Goal: Information Seeking & Learning: Compare options

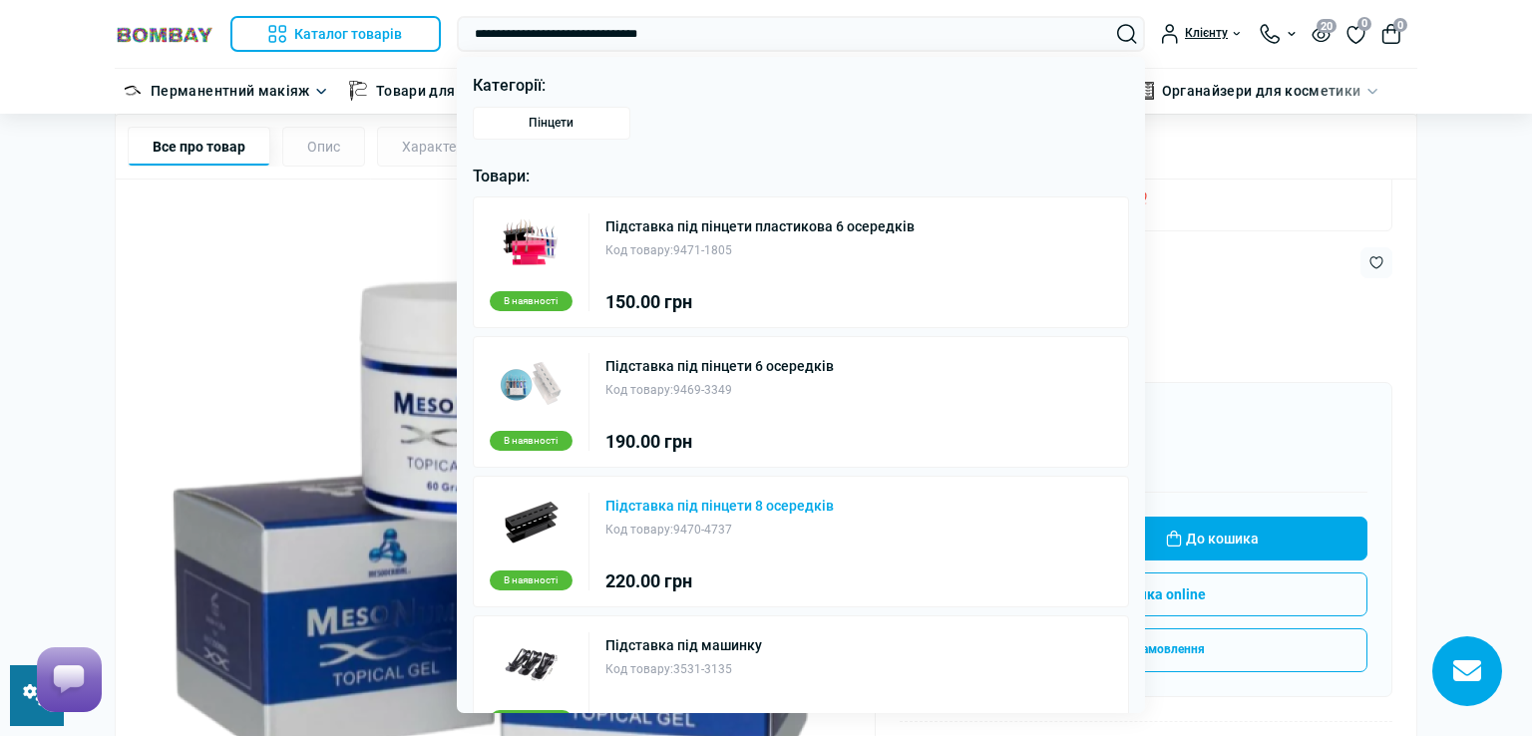
type input "**********"
click at [658, 504] on link "Підставка під пінцети 8 осередків" at bounding box center [720, 506] width 228 height 14
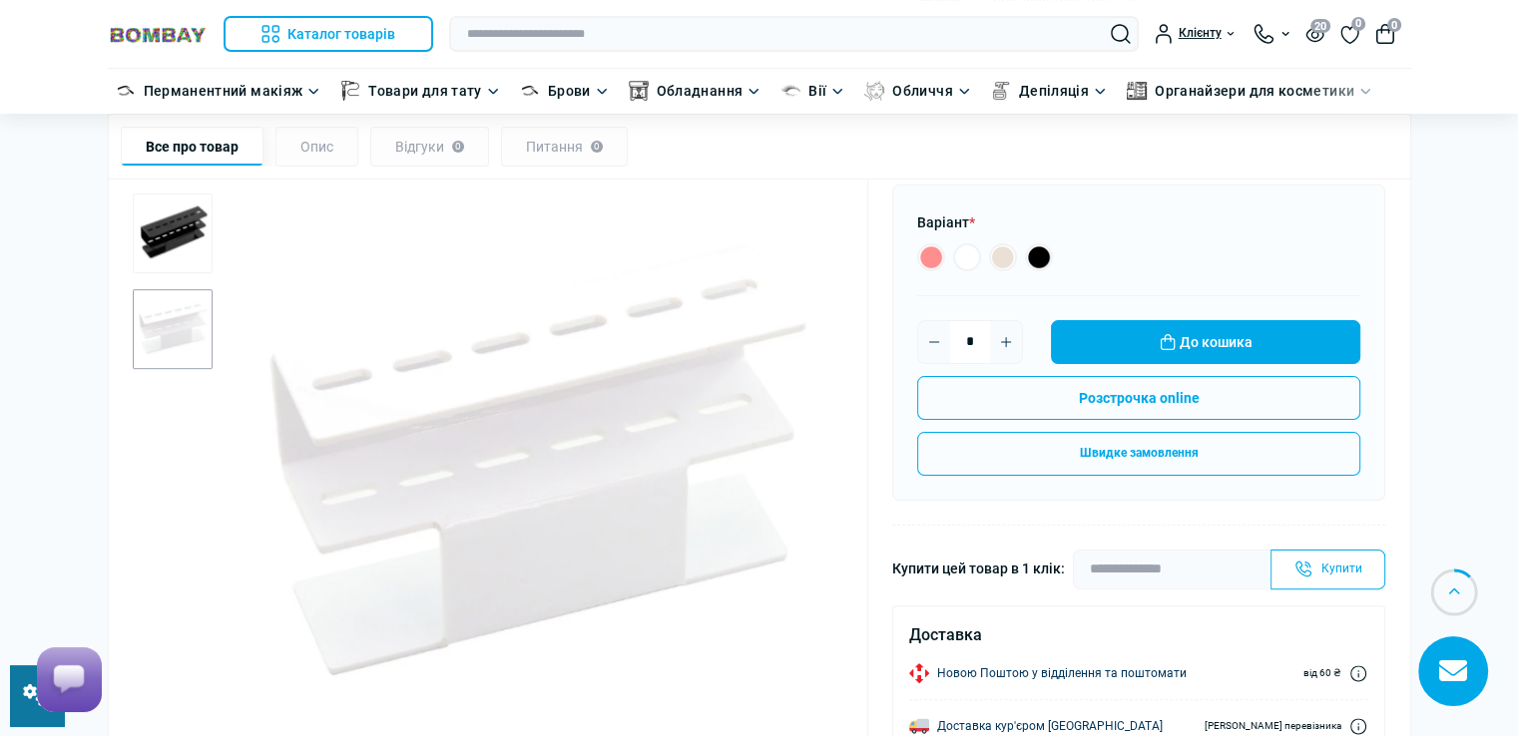
scroll to position [100, 0]
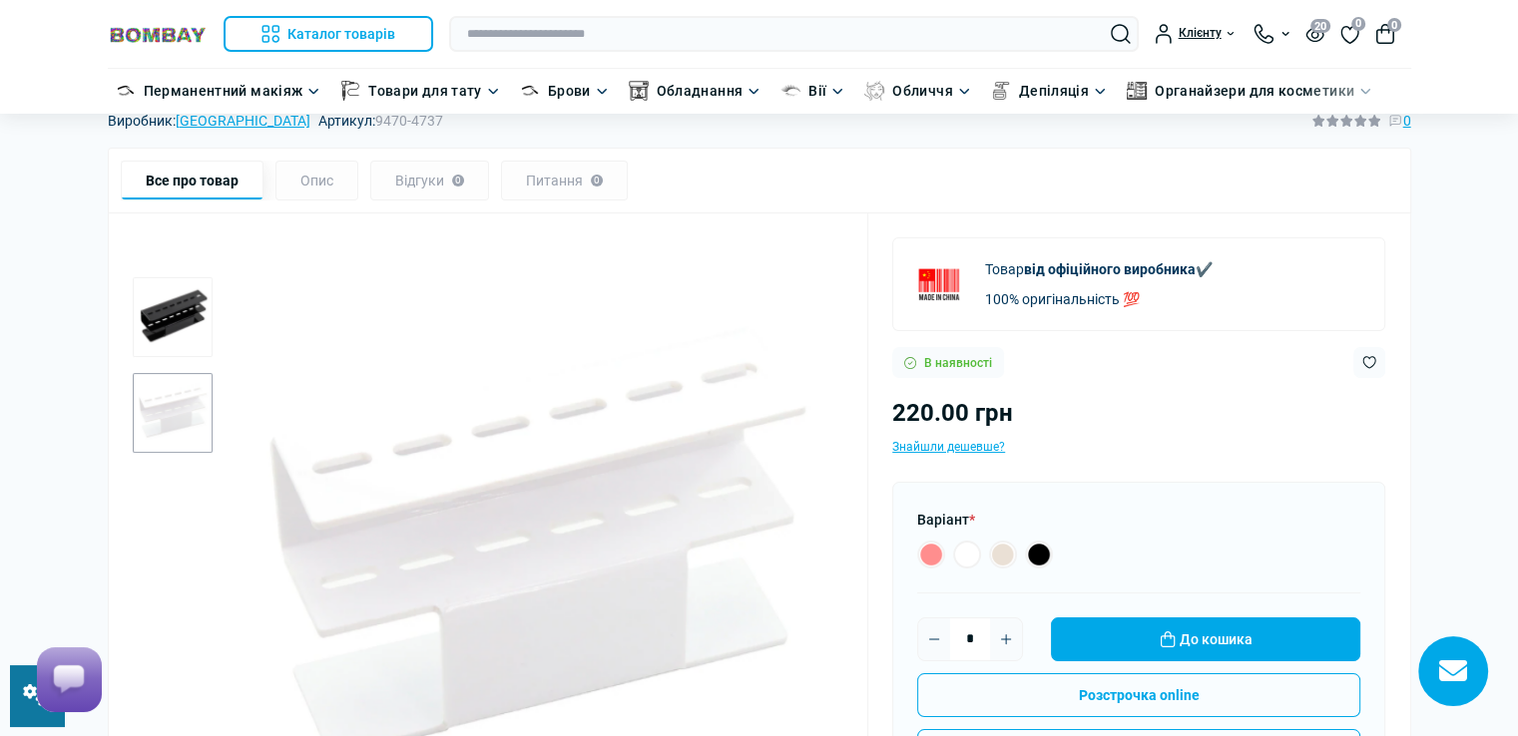
click at [160, 313] on img "1 / 2" at bounding box center [173, 317] width 80 height 80
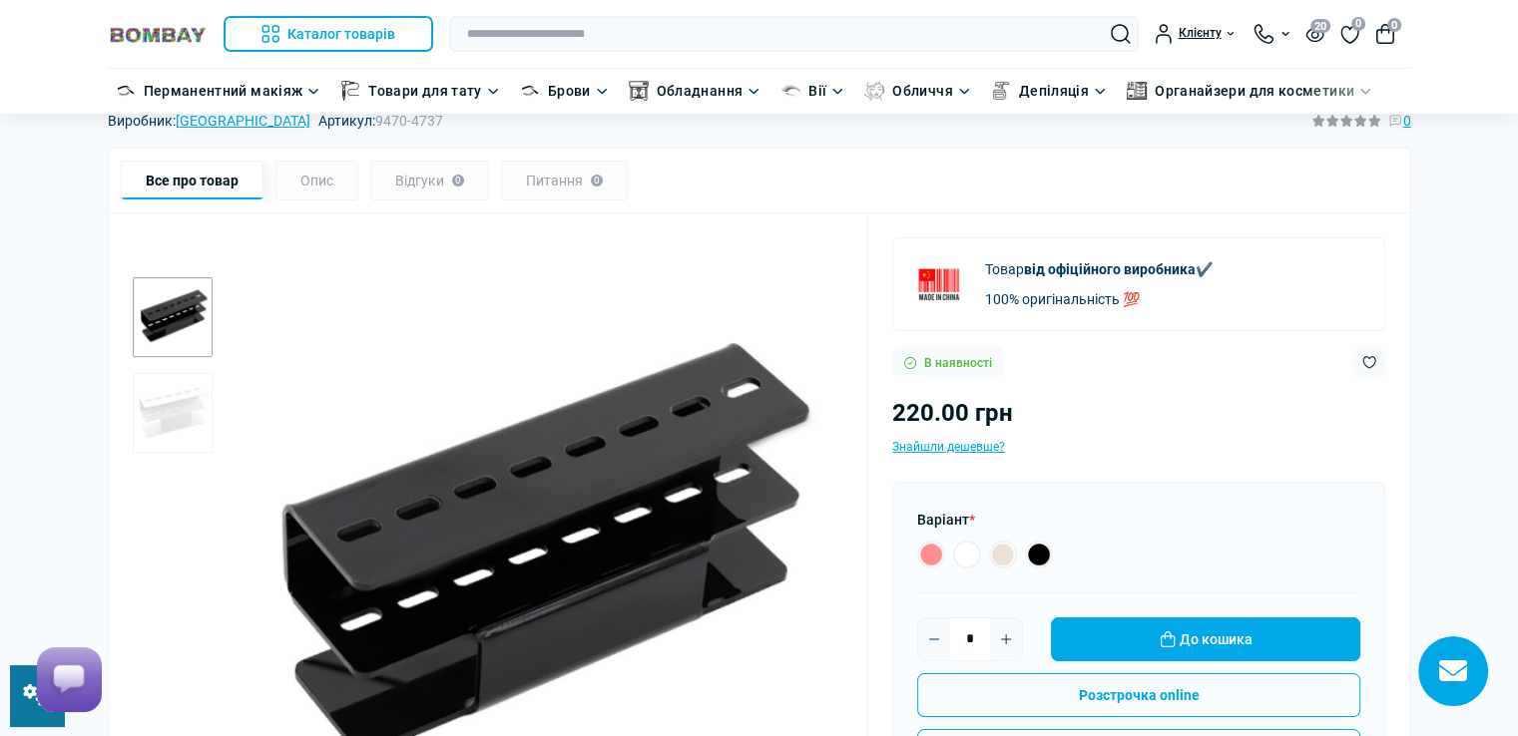
click at [180, 397] on img "2 / 2" at bounding box center [173, 413] width 80 height 80
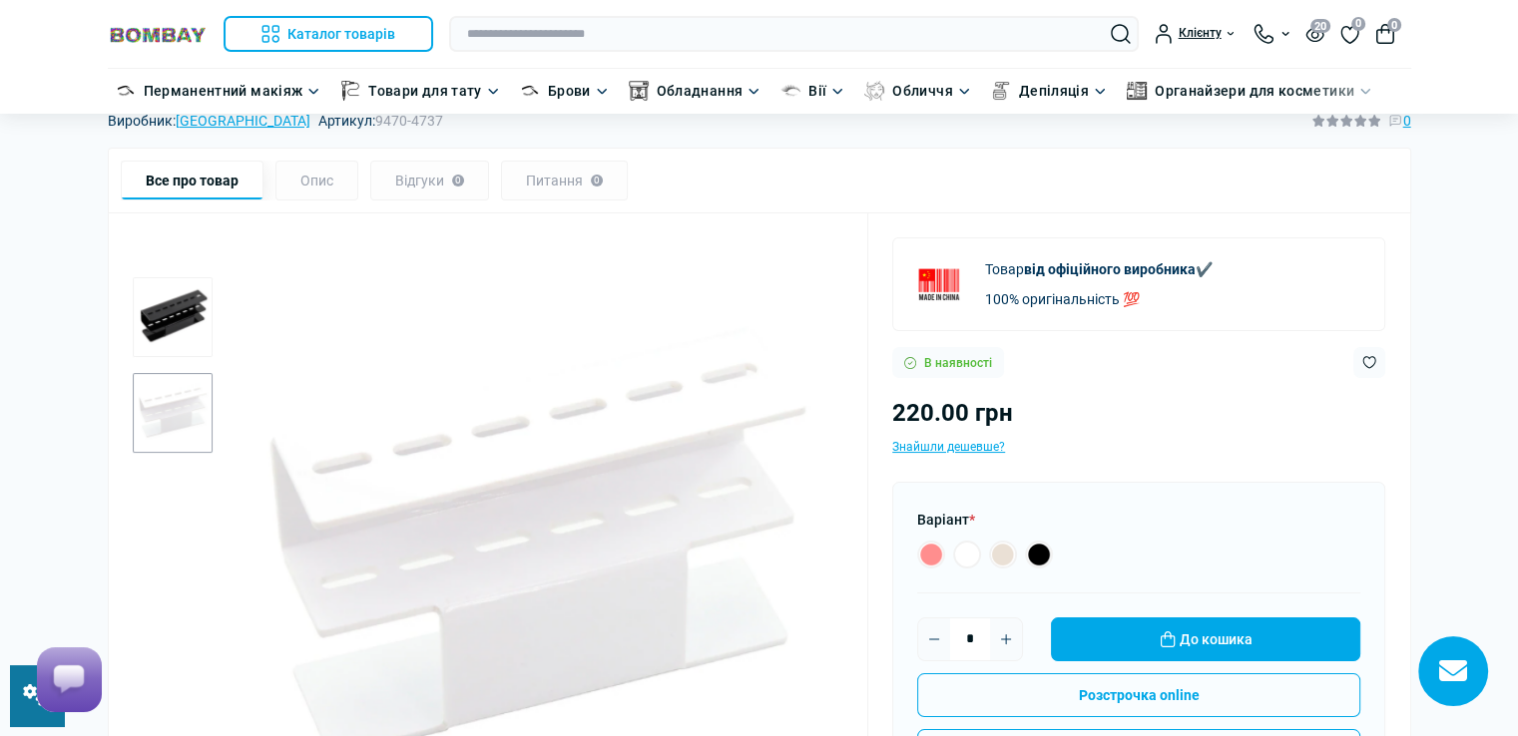
click at [188, 340] on img "1 / 2" at bounding box center [173, 317] width 80 height 80
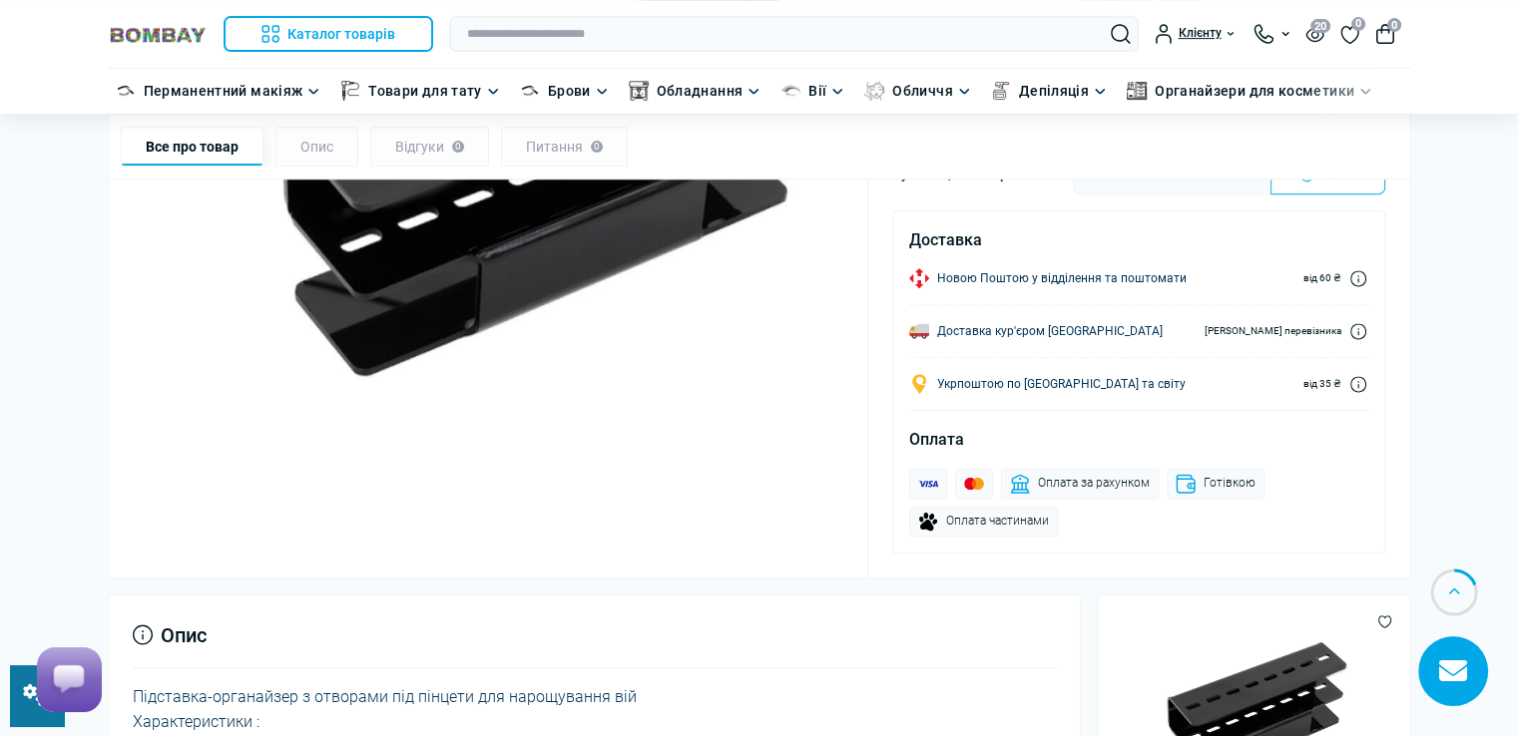
scroll to position [399, 0]
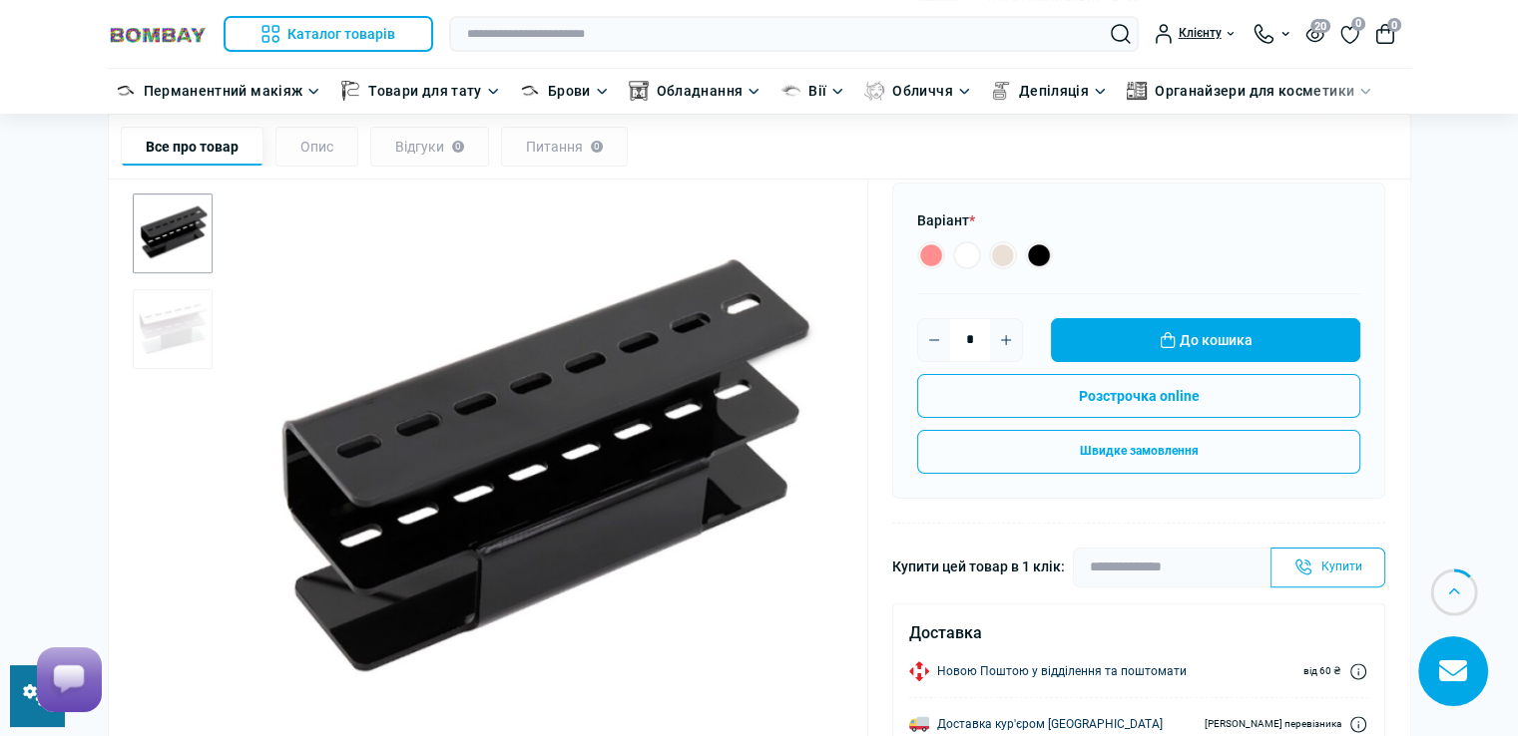
click at [158, 310] on img "2 / 2" at bounding box center [173, 329] width 80 height 80
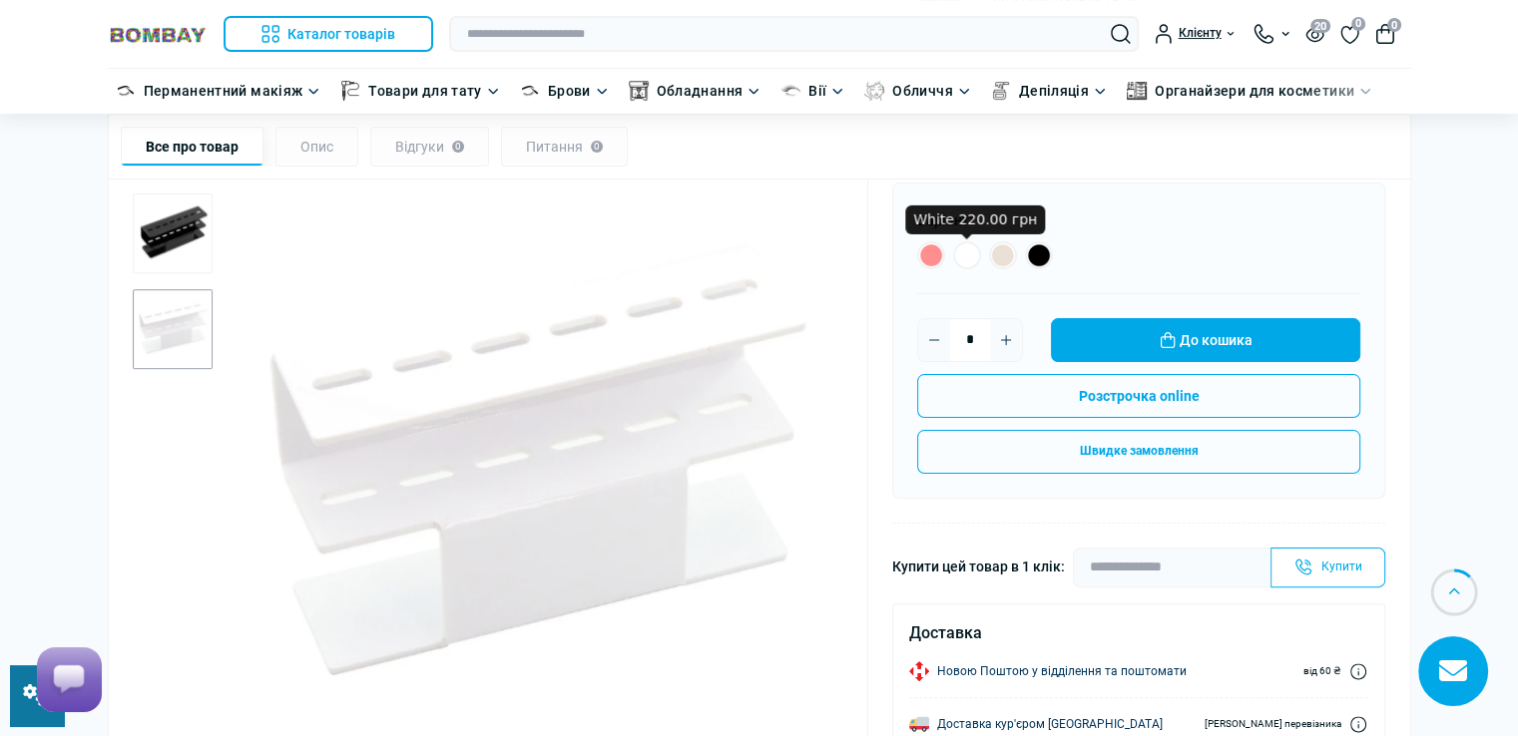
click at [194, 342] on img "2 / 2" at bounding box center [173, 329] width 80 height 80
click at [1007, 250] on label "White marble 260.00 грн" at bounding box center [1003, 255] width 28 height 28
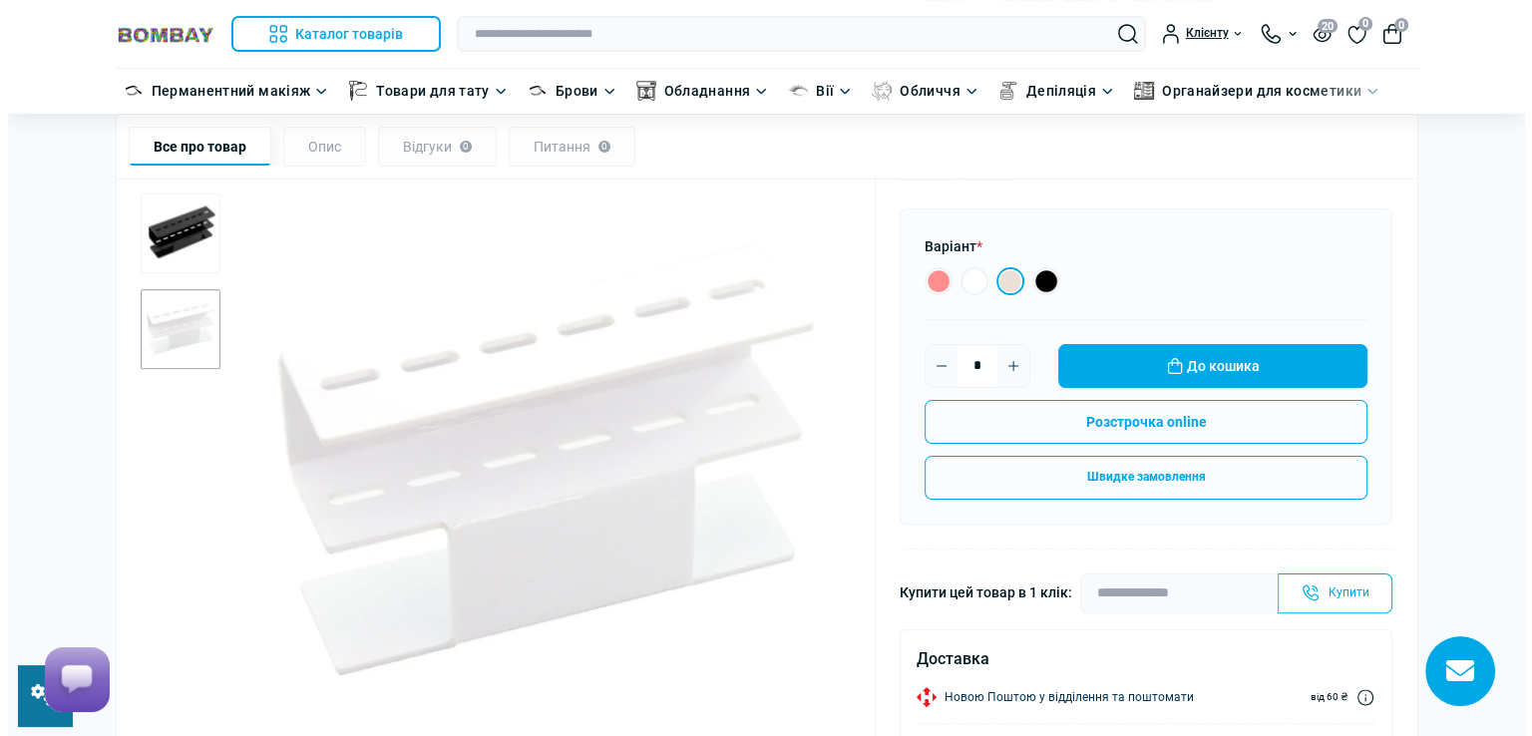
scroll to position [299, 0]
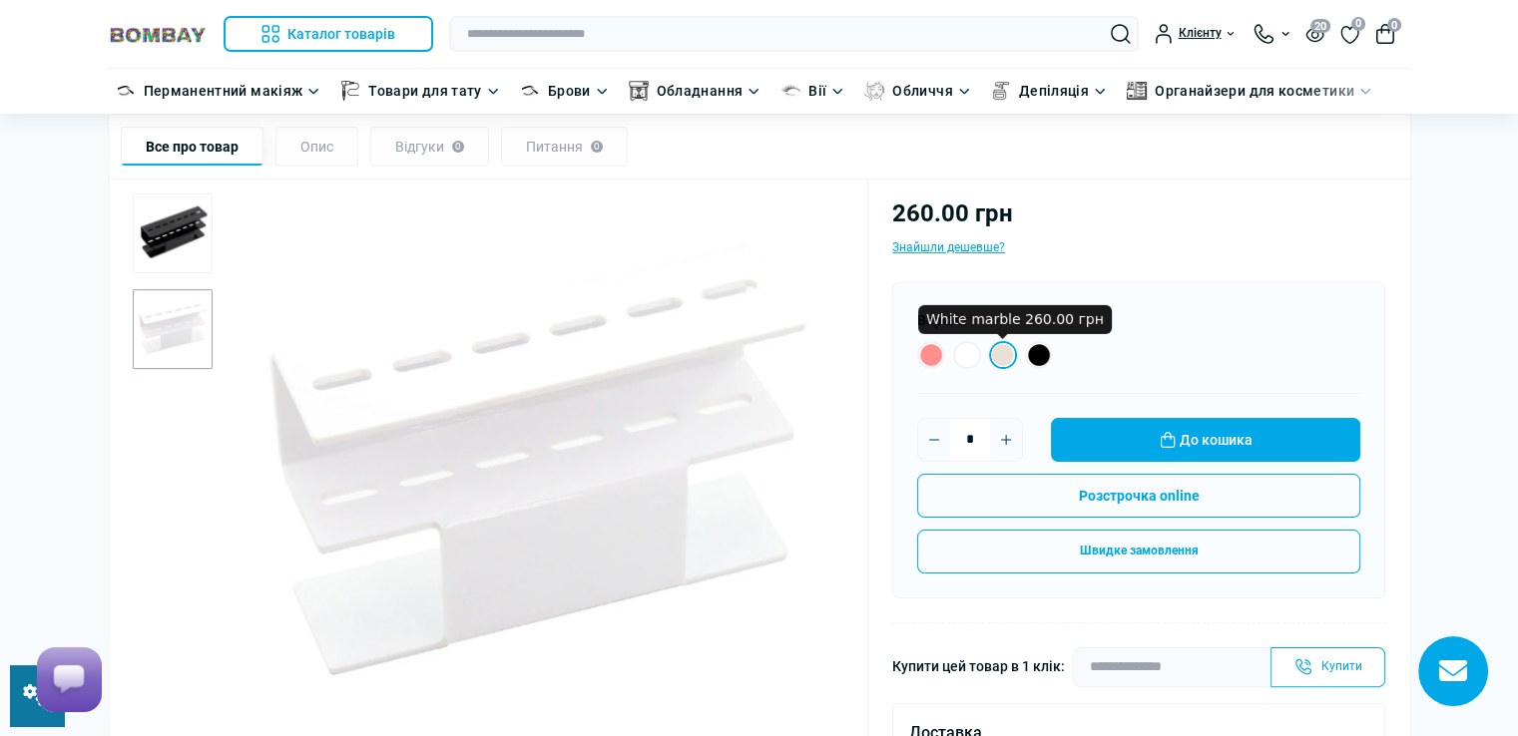
click at [1011, 356] on label "White marble 260.00 грн" at bounding box center [1003, 355] width 28 height 28
click at [965, 356] on label "White 220.00 грн" at bounding box center [967, 355] width 28 height 28
click at [1036, 363] on label "Black 220.00 грн" at bounding box center [1039, 355] width 28 height 28
click at [176, 222] on img "1 / 2" at bounding box center [173, 234] width 80 height 80
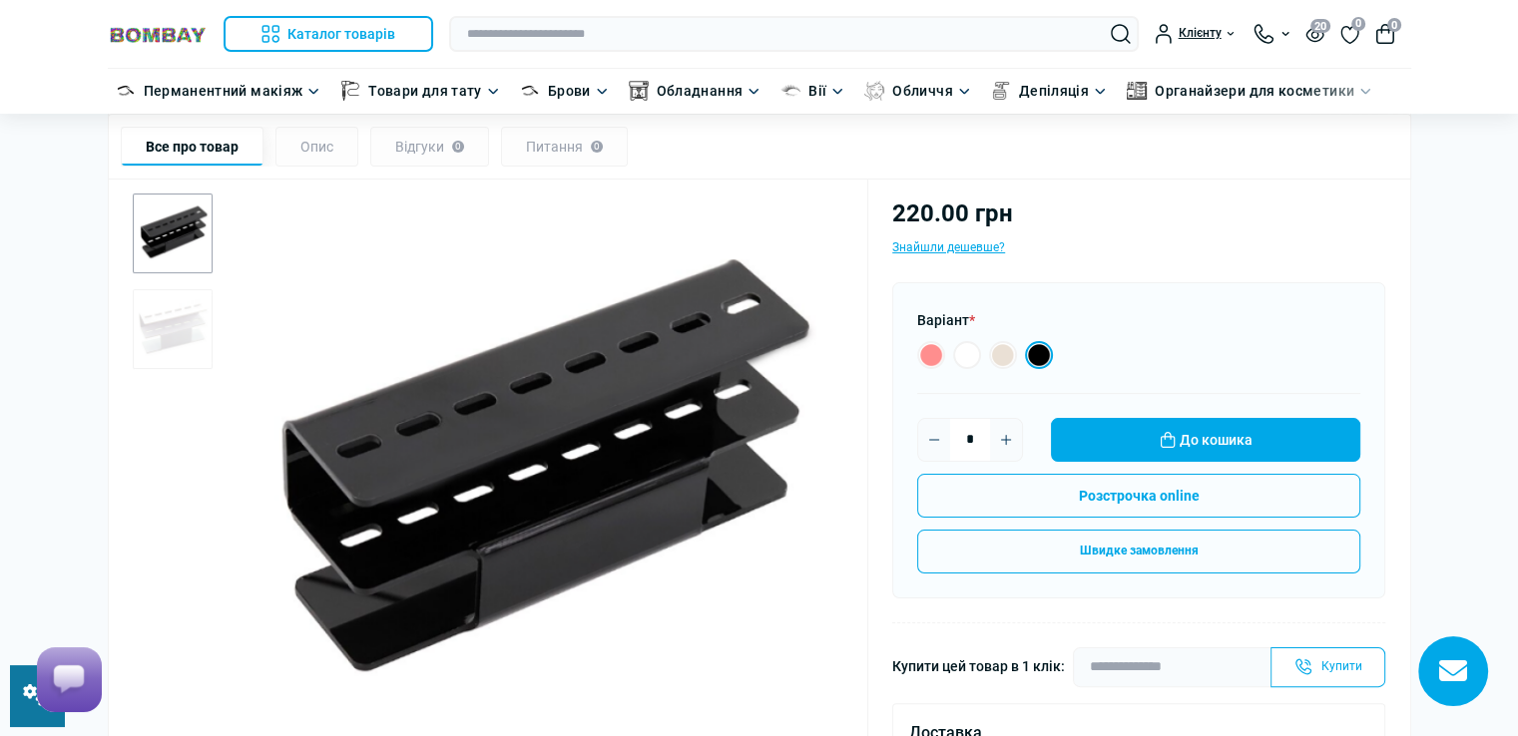
click at [177, 332] on img "2 / 2" at bounding box center [173, 329] width 80 height 80
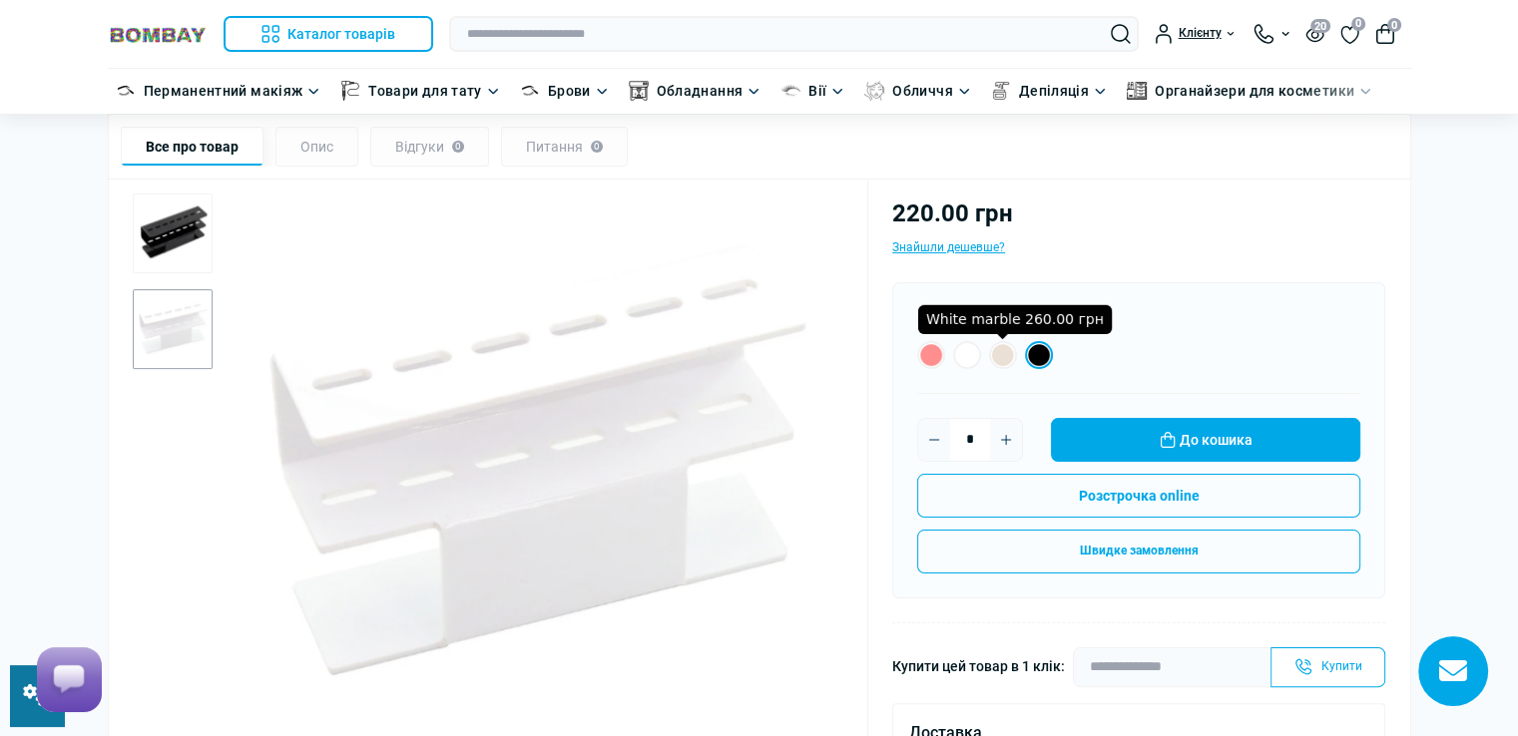
click at [1010, 351] on label "White marble 260.00 грн" at bounding box center [1003, 355] width 28 height 28
click at [585, 42] on input "text" at bounding box center [793, 34] width 689 height 36
paste input "**********"
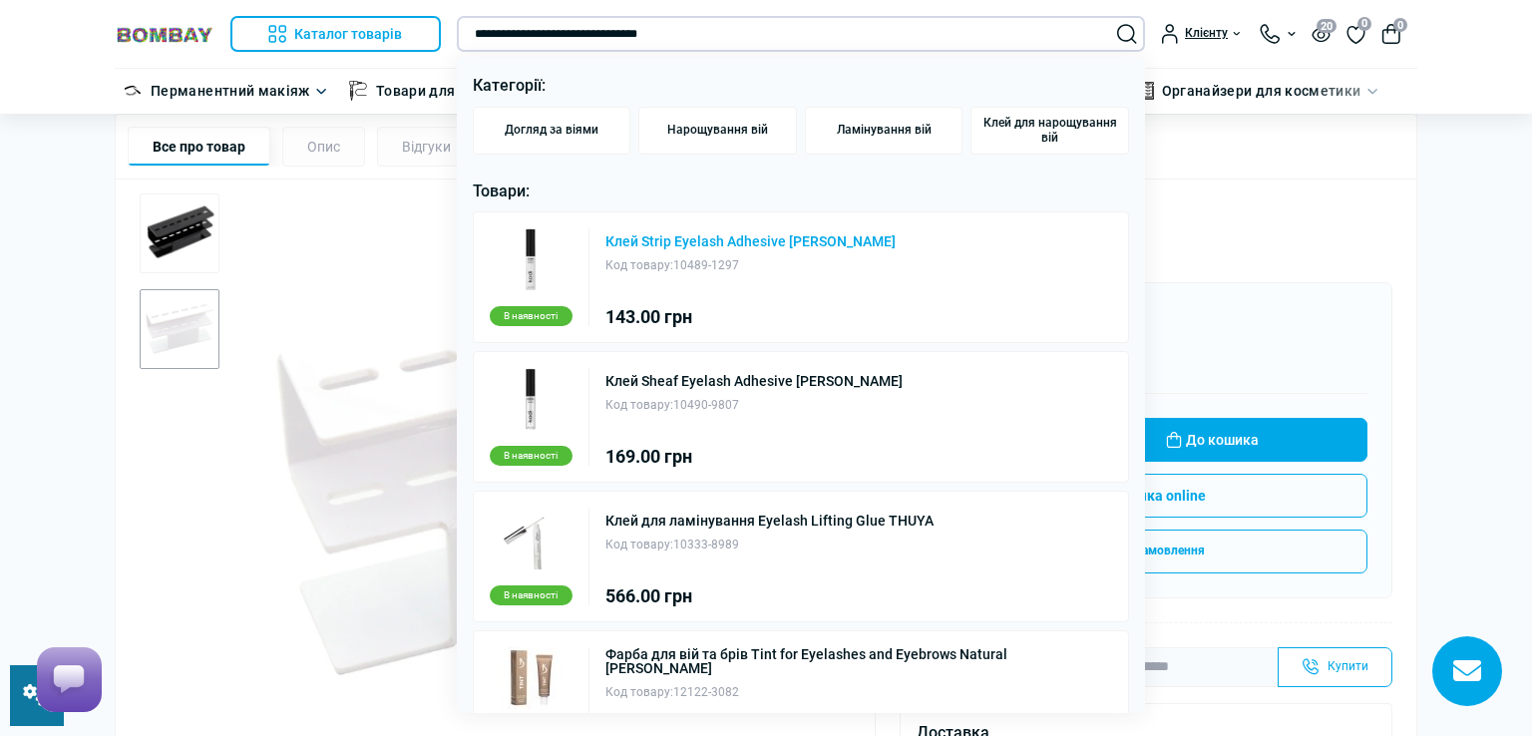
type input "**********"
click at [772, 240] on link "Клей Strip Eyelash Adhesive [PERSON_NAME]" at bounding box center [751, 241] width 290 height 14
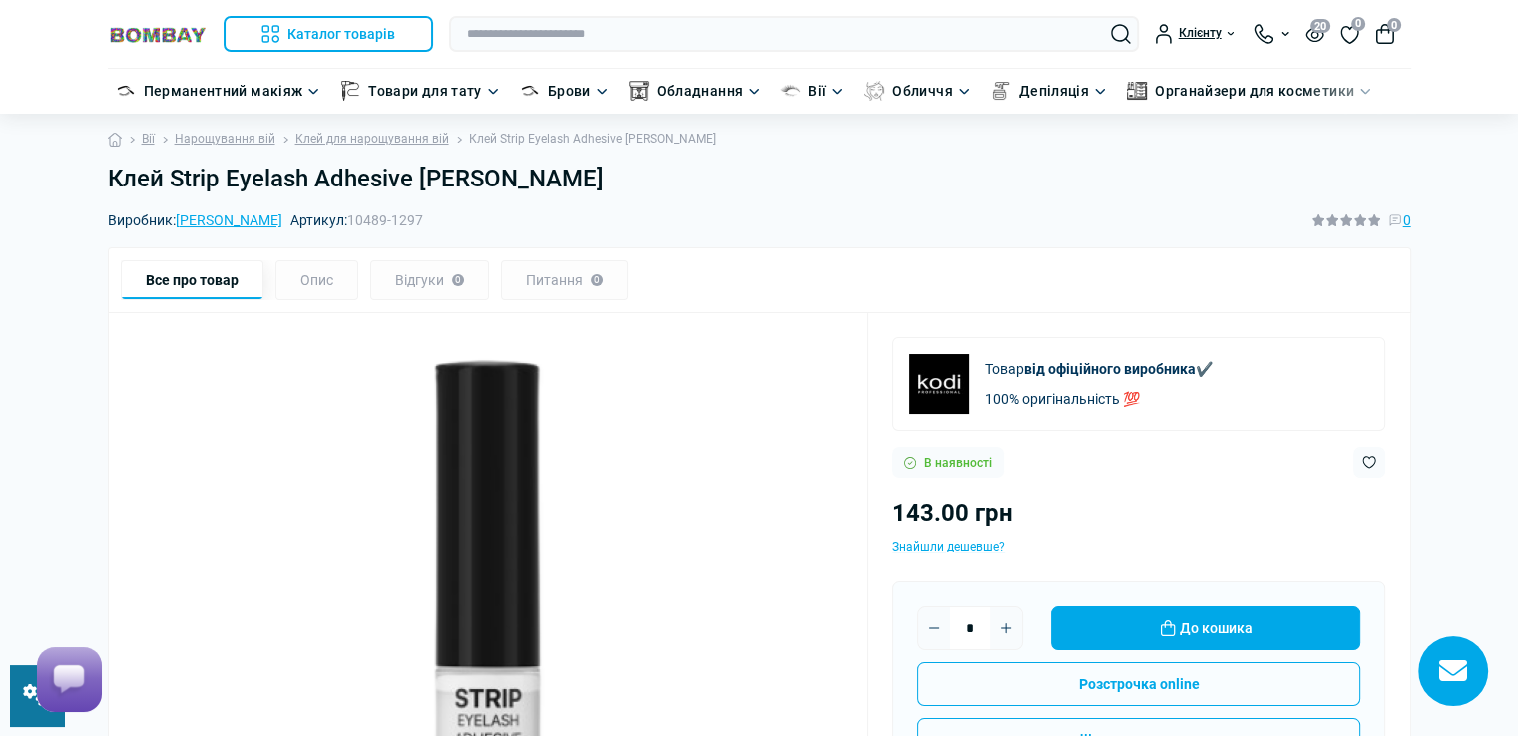
click at [481, 185] on h1 "Клей Strip Eyelash Adhesive KODI" at bounding box center [759, 179] width 1303 height 29
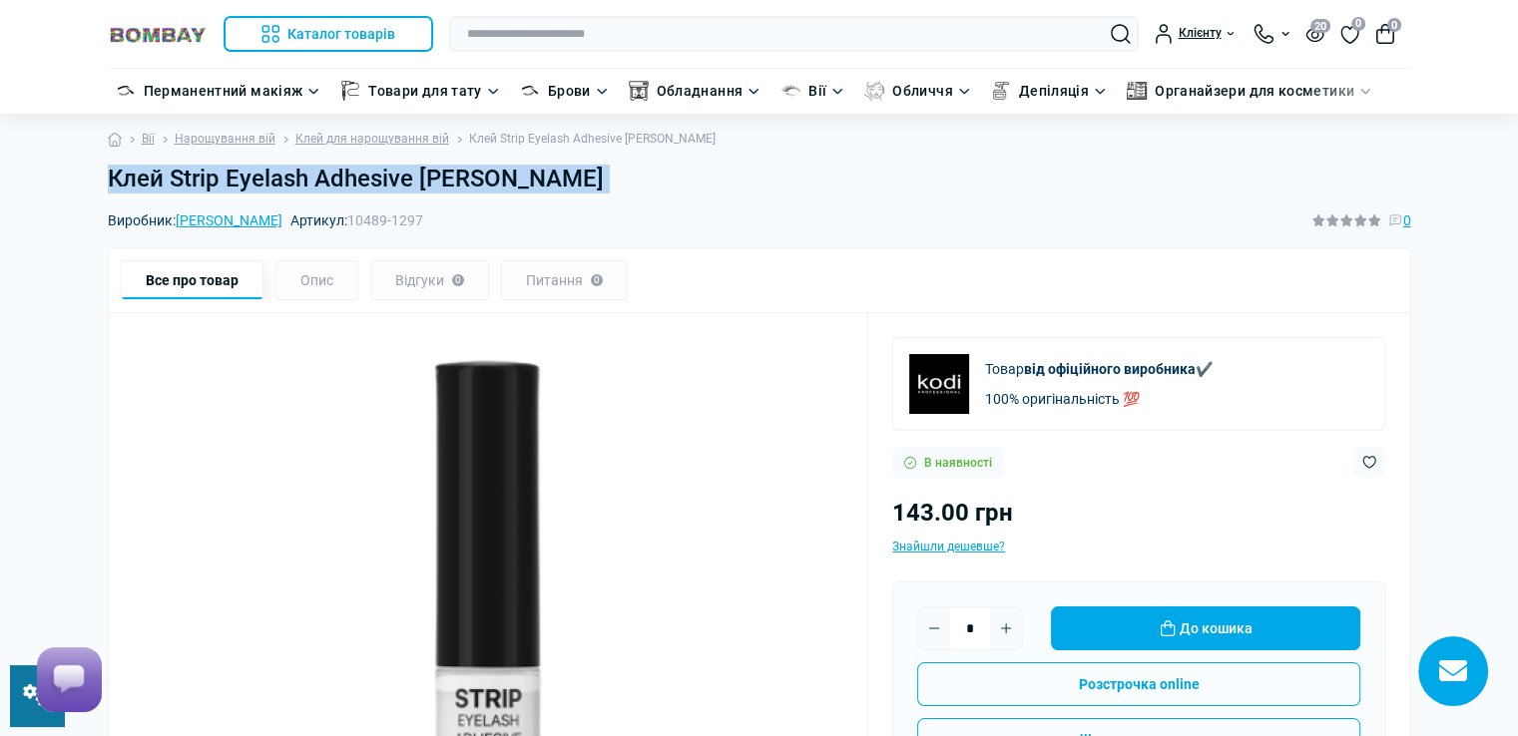
click at [481, 185] on h1 "Клей Strip Eyelash Adhesive KODI" at bounding box center [759, 179] width 1303 height 29
copy main "Клей Strip Eyelash Adhesive KODI"
click at [12, 719] on link at bounding box center [37, 695] width 54 height 61
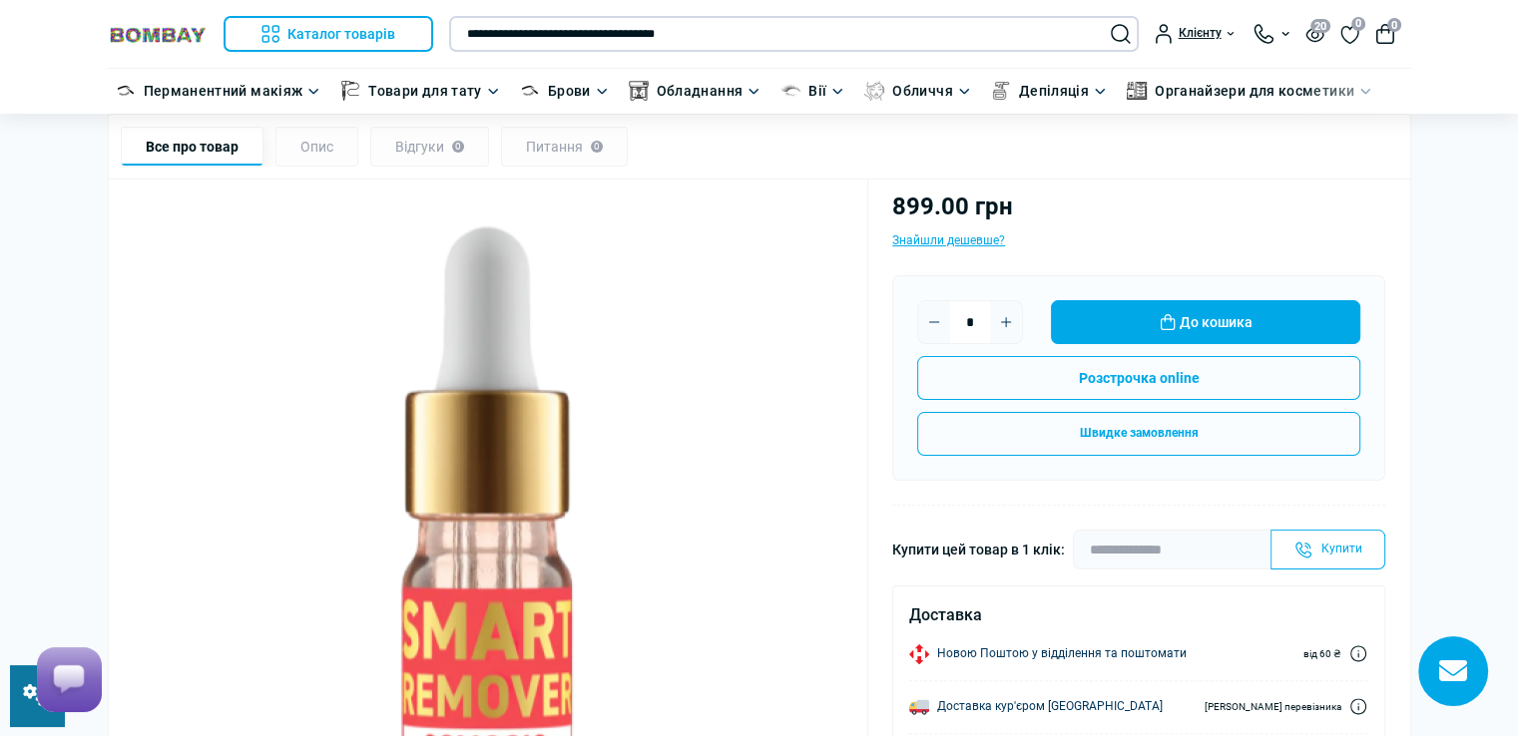
click at [781, 32] on input "**********" at bounding box center [793, 34] width 689 height 36
paste input "**********"
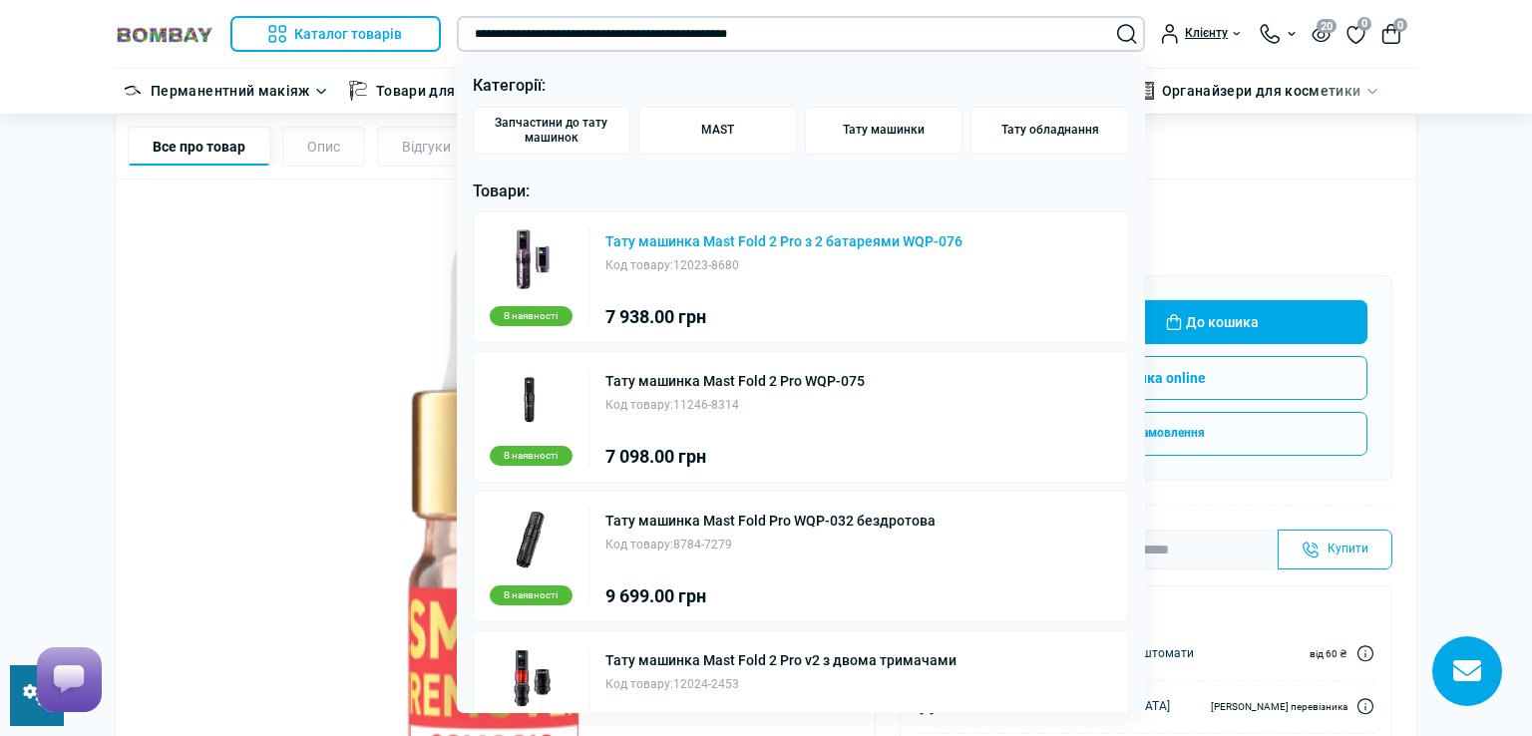
type input "**********"
click at [822, 236] on link "Тату машинка Mast Fold 2 Pro з 2 батареями WQP-076" at bounding box center [784, 241] width 357 height 14
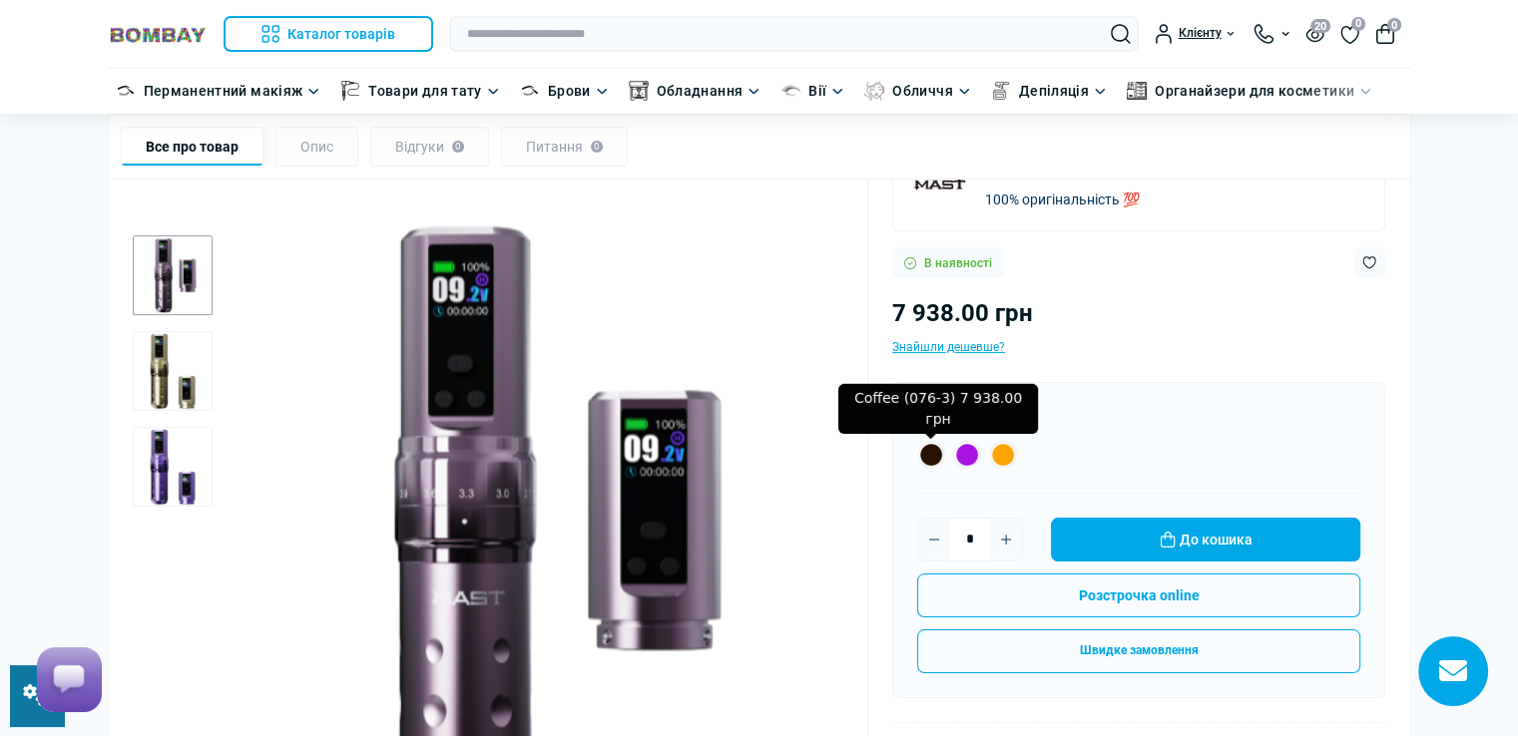
click at [924, 456] on label "Coffee (076-3) 7 938.00 грн" at bounding box center [931, 455] width 28 height 28
click at [970, 453] on label "Purple (076-1) 7 938.00 грн" at bounding box center [967, 455] width 28 height 28
click at [1005, 452] on label "Gold (076-2) 7 938.00 грн" at bounding box center [1003, 455] width 28 height 28
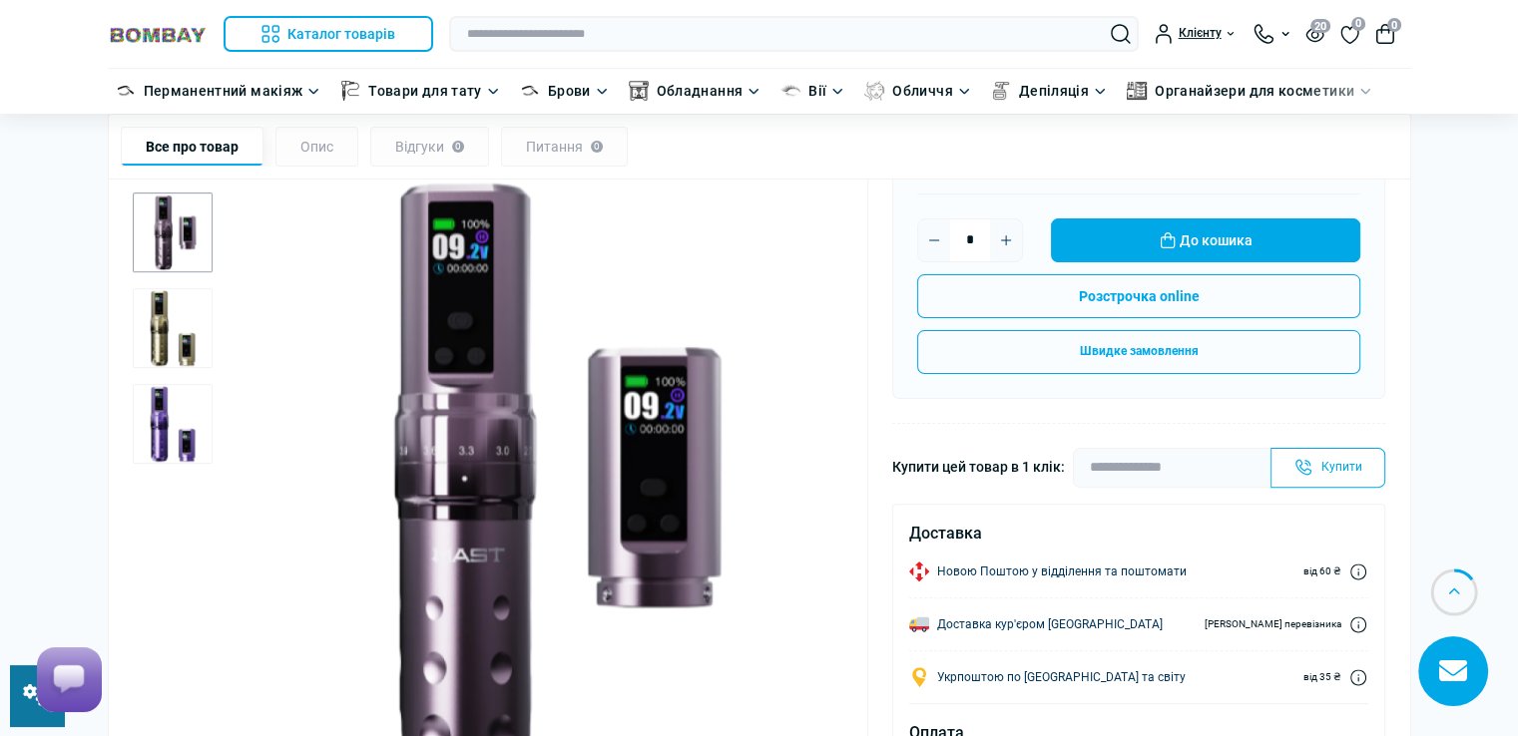
scroll to position [399, 0]
